Goal: Task Accomplishment & Management: Complete application form

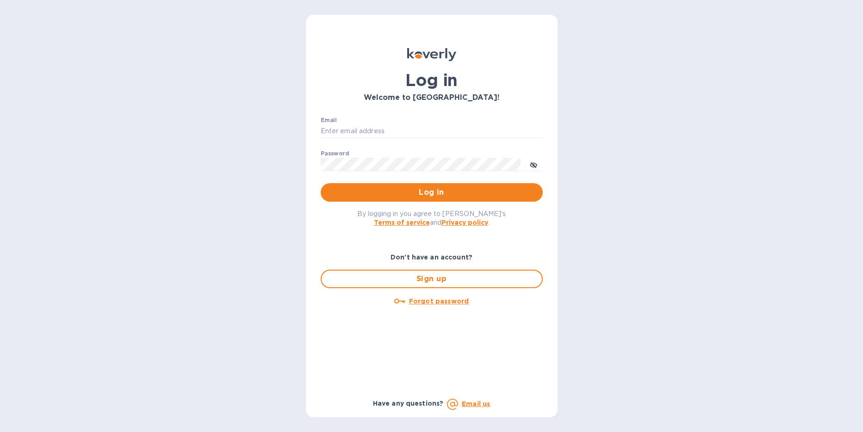
type input "[EMAIL_ADDRESS][DOMAIN_NAME]"
click at [532, 165] on icon "toggle password visibility" at bounding box center [533, 164] width 7 height 7
click at [435, 193] on span "Log in" at bounding box center [431, 192] width 207 height 11
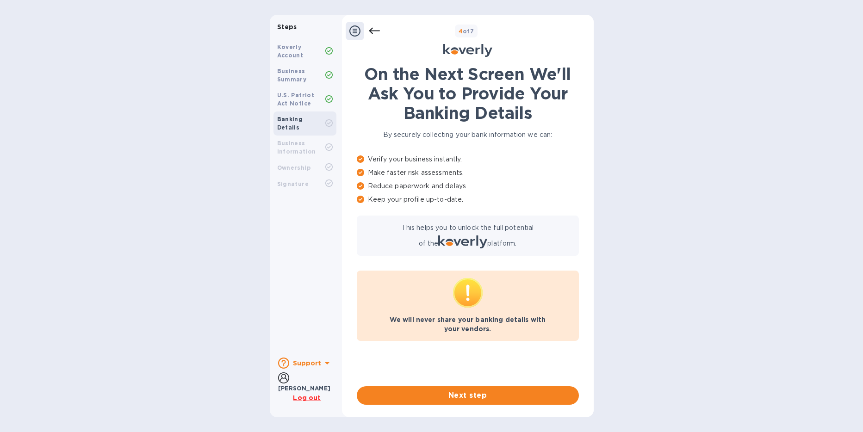
click at [466, 396] on span "Next step" at bounding box center [467, 395] width 207 height 11
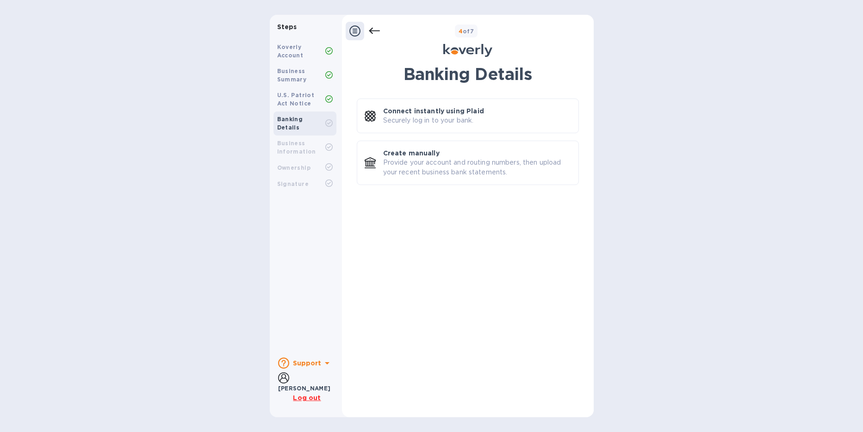
click at [440, 119] on p "Securely log in to your bank." at bounding box center [428, 121] width 91 height 10
click at [425, 154] on p "Create manually" at bounding box center [411, 152] width 56 height 9
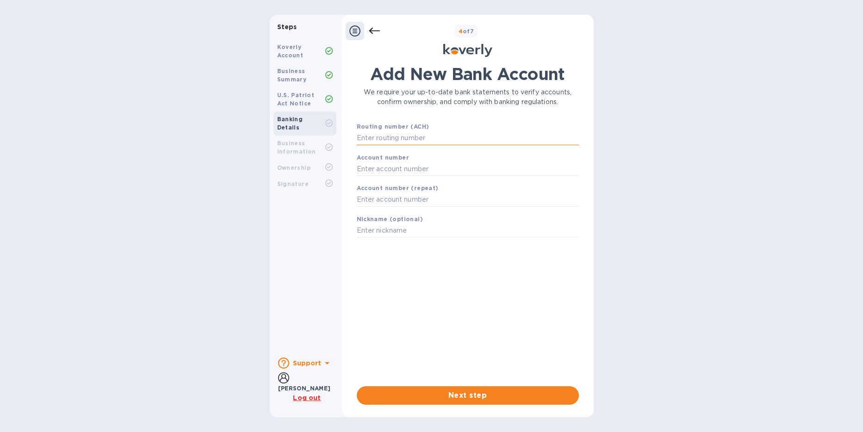
click at [412, 134] on input "text" at bounding box center [468, 138] width 222 height 14
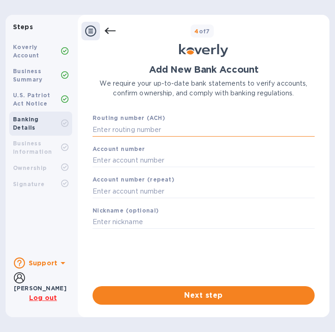
click at [129, 129] on input "text" at bounding box center [203, 130] width 222 height 14
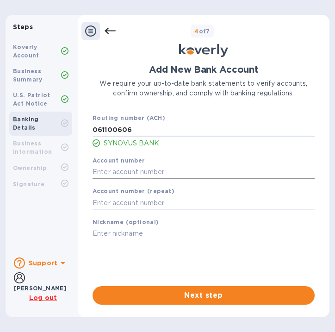
type input "061100606"
click at [109, 169] on input "text" at bounding box center [203, 172] width 222 height 14
type input "1006362071"
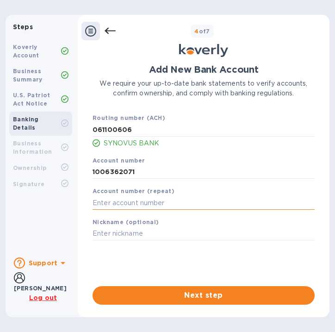
click at [111, 204] on input "text" at bounding box center [203, 203] width 222 height 14
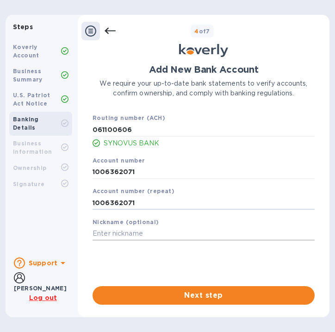
type input "1006362071"
click at [113, 236] on input "text" at bounding box center [203, 234] width 222 height 14
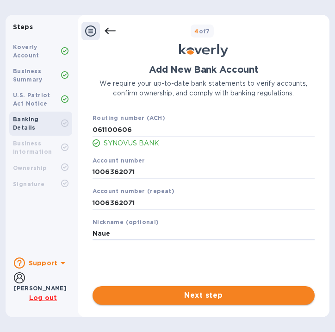
type input "Naue"
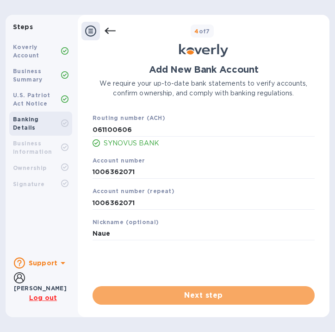
click at [186, 293] on span "Next step" at bounding box center [203, 295] width 207 height 11
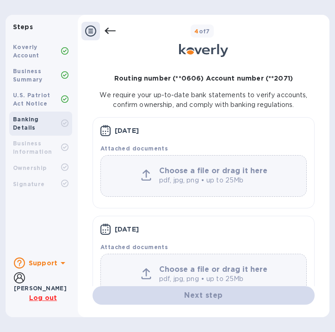
scroll to position [7, 0]
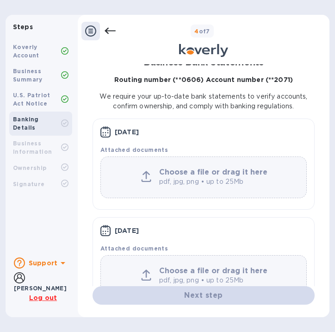
click at [162, 174] on b "Choose a file or drag it here" at bounding box center [213, 171] width 108 height 9
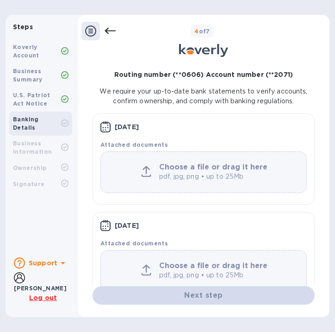
scroll to position [0, 0]
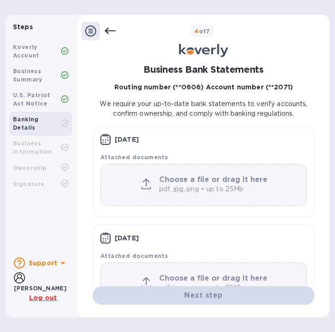
click at [185, 185] on p "pdf, jpg, png • up to 25Mb" at bounding box center [214, 189] width 111 height 10
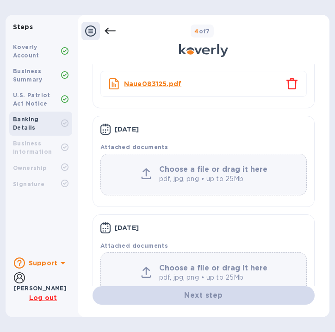
scroll to position [97, 0]
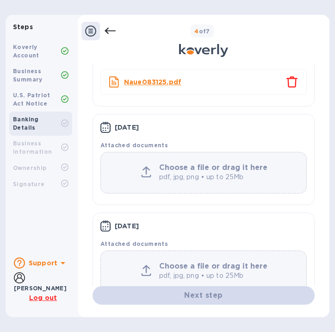
click at [145, 173] on icon at bounding box center [146, 171] width 10 height 11
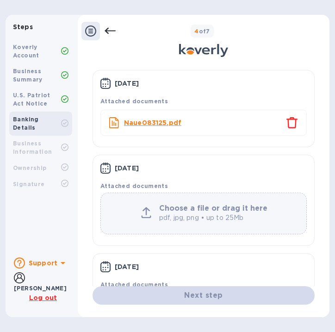
scroll to position [59, 0]
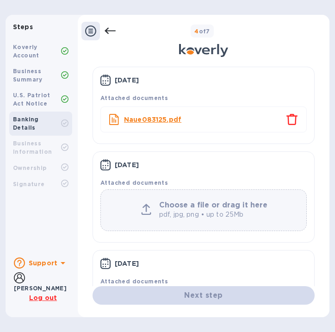
click at [145, 210] on icon at bounding box center [146, 208] width 10 height 11
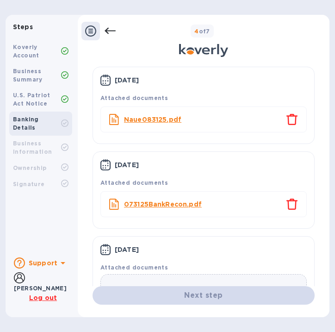
click at [288, 204] on icon "close" at bounding box center [291, 203] width 11 height 11
